Goal: Check status

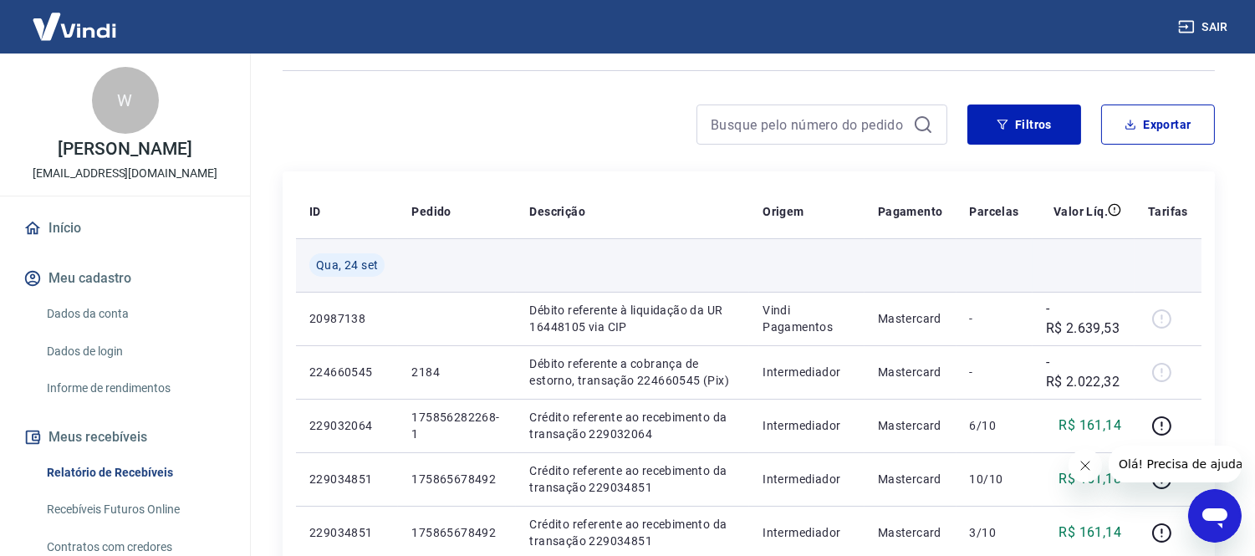
scroll to position [371, 0]
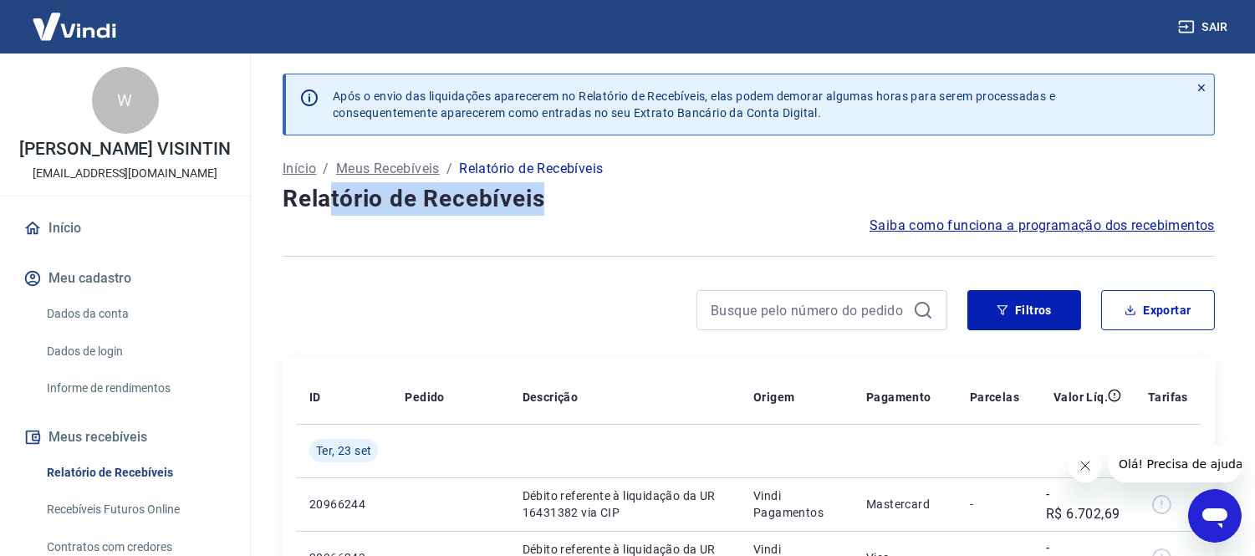
drag, startPoint x: 333, startPoint y: 206, endPoint x: 540, endPoint y: 202, distance: 207.4
click at [540, 202] on h4 "Relatório de Recebíveis" at bounding box center [749, 198] width 932 height 33
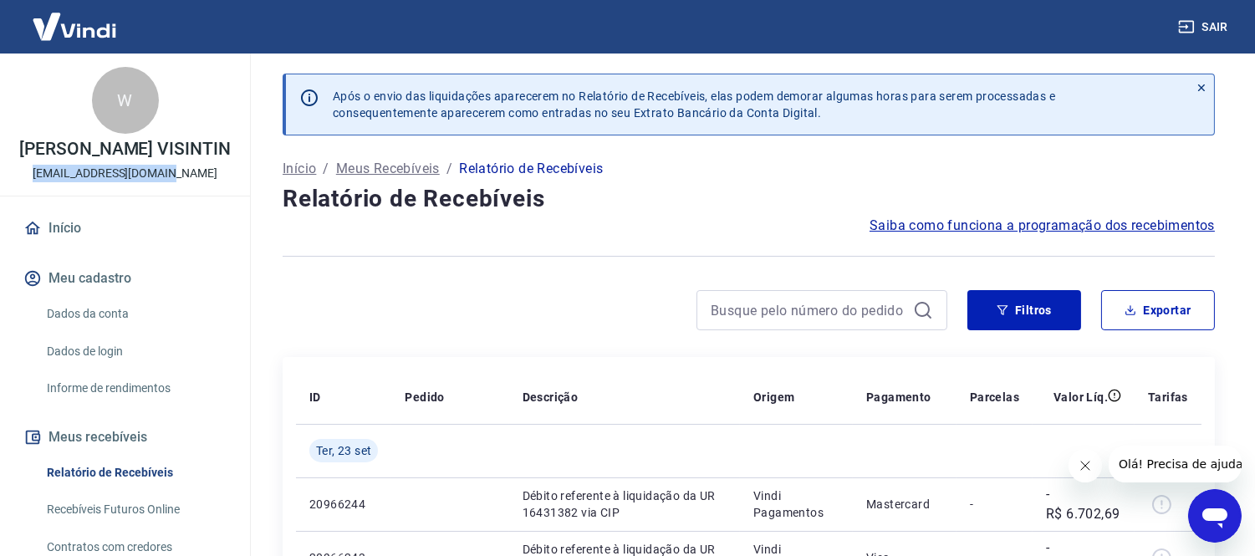
drag, startPoint x: 48, startPoint y: 189, endPoint x: 181, endPoint y: 189, distance: 133.8
click at [181, 189] on div "W WENDER DAMASCENO VISINTIN cadastros.wh@gmail.com" at bounding box center [125, 125] width 250 height 142
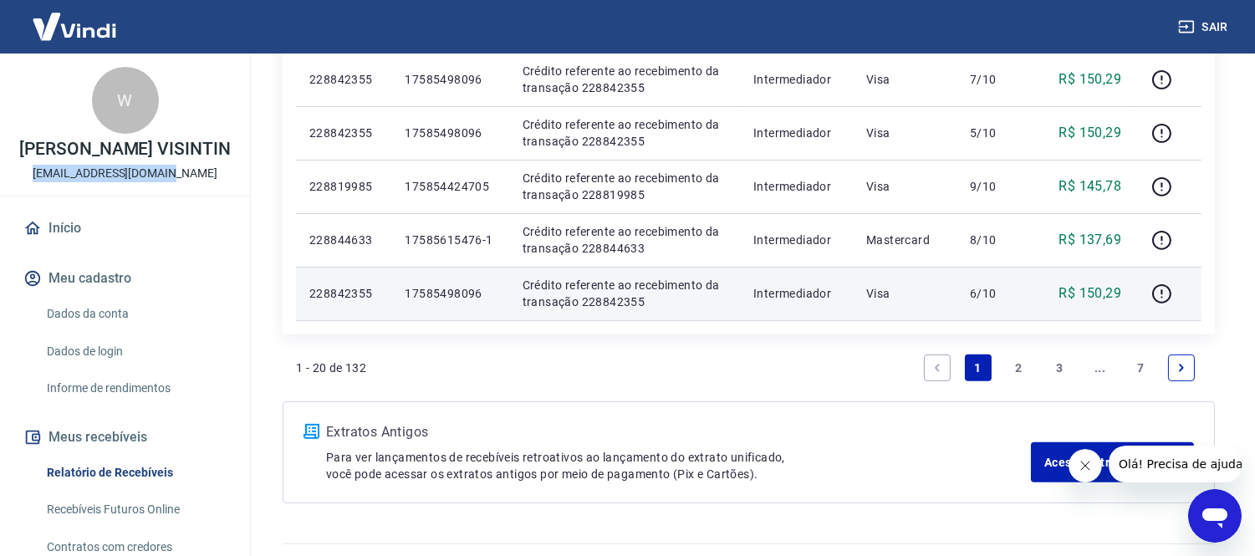
scroll to position [1266, 0]
